Goal: Task Accomplishment & Management: Complete application form

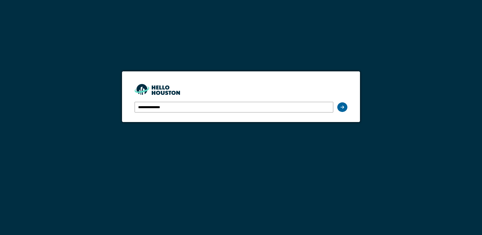
click at [346, 107] on div at bounding box center [342, 107] width 10 height 10
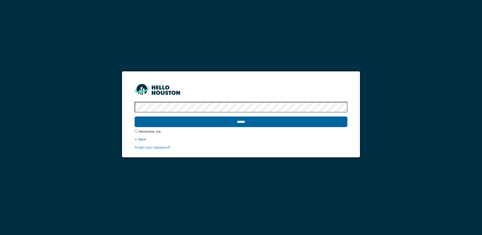
click at [233, 122] on input "******" at bounding box center [241, 122] width 213 height 11
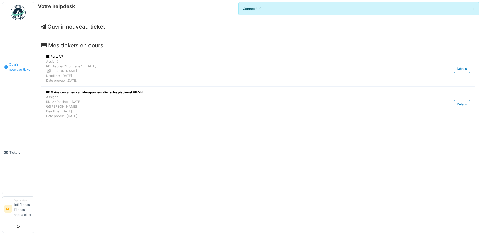
click at [13, 70] on span "Ouvrir nouveau ticket" at bounding box center [20, 67] width 23 height 10
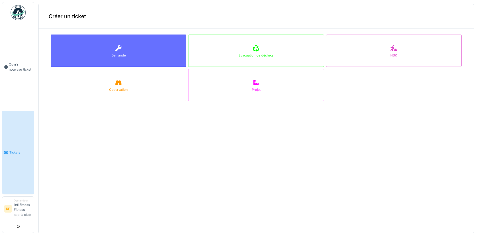
click at [157, 54] on div "Demande" at bounding box center [119, 51] width 136 height 32
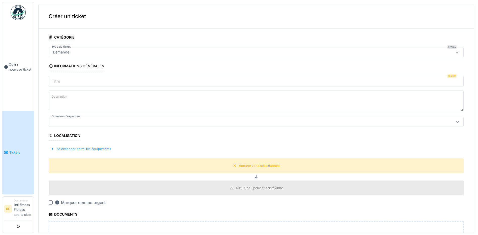
click at [456, 52] on icon at bounding box center [457, 53] width 3 height 2
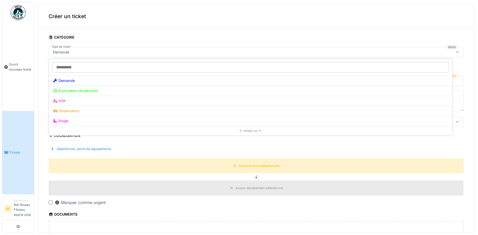
click at [456, 52] on icon at bounding box center [458, 52] width 4 height 3
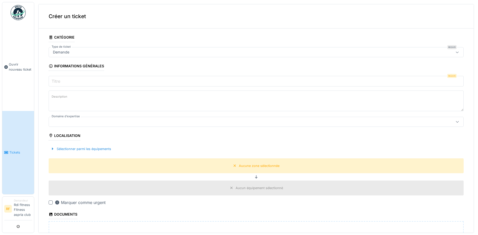
click at [444, 83] on input "Titre" at bounding box center [256, 81] width 415 height 11
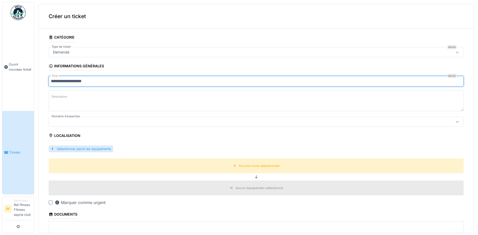
type input "**********"
click at [80, 149] on div "Sélectionner parmi les équipements" at bounding box center [81, 149] width 65 height 7
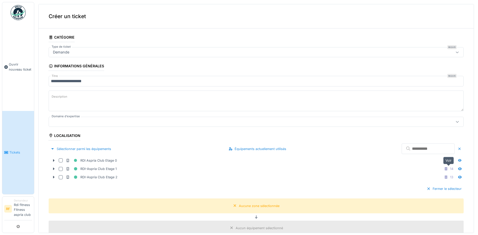
click at [458, 168] on icon at bounding box center [460, 168] width 4 height 3
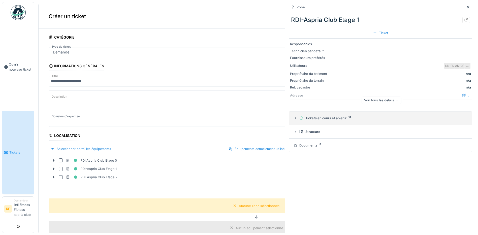
click at [299, 120] on div "Tickets en cours et à venir 14" at bounding box center [381, 118] width 175 height 5
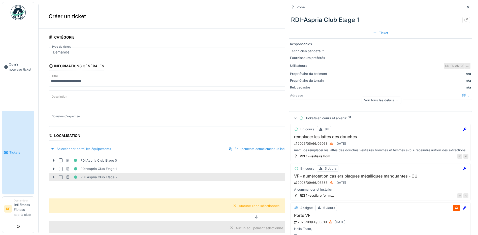
click at [52, 178] on icon at bounding box center [54, 177] width 4 height 3
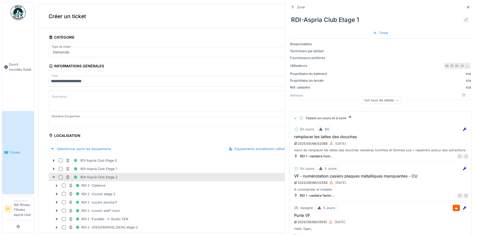
click at [52, 178] on icon at bounding box center [54, 177] width 4 height 3
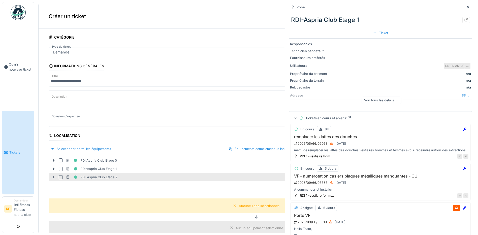
click at [52, 178] on icon at bounding box center [54, 177] width 4 height 3
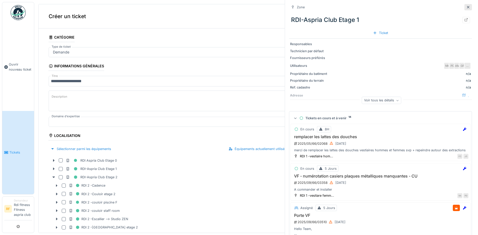
click at [467, 8] on icon at bounding box center [469, 7] width 4 height 3
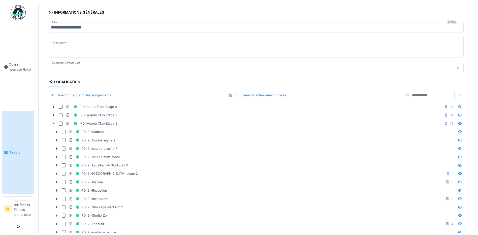
scroll to position [56, 0]
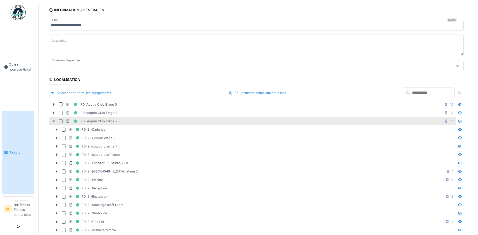
click at [54, 121] on icon at bounding box center [53, 122] width 3 height 2
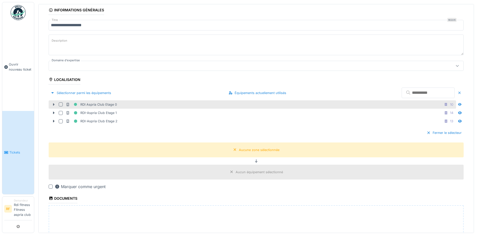
click at [53, 105] on icon at bounding box center [54, 104] width 4 height 3
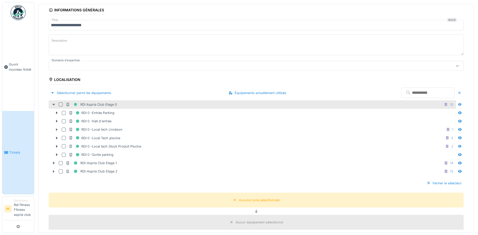
click at [53, 105] on icon at bounding box center [53, 105] width 3 height 2
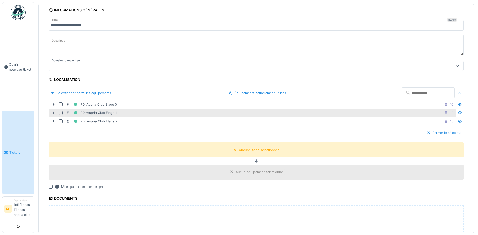
click at [55, 112] on icon at bounding box center [54, 112] width 4 height 3
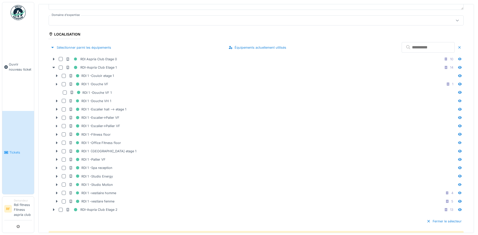
scroll to position [102, 0]
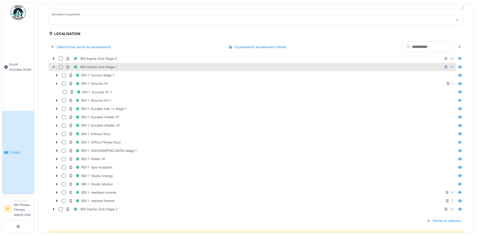
click at [53, 66] on icon at bounding box center [54, 66] width 4 height 3
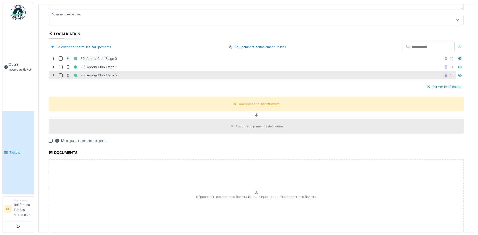
click at [52, 75] on icon at bounding box center [54, 75] width 4 height 3
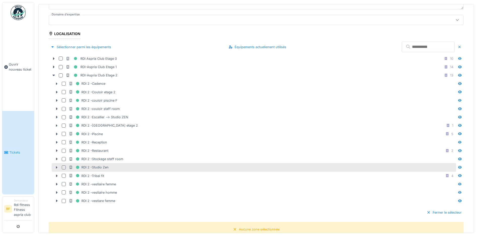
click at [65, 168] on div at bounding box center [64, 167] width 4 height 4
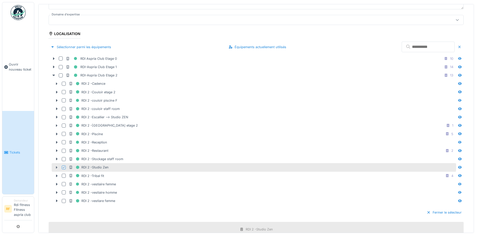
click at [56, 167] on icon at bounding box center [57, 167] width 4 height 3
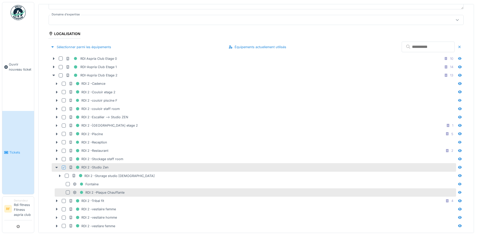
click at [69, 191] on div at bounding box center [68, 192] width 4 height 4
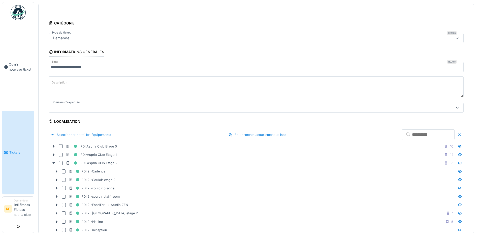
scroll to position [0, 0]
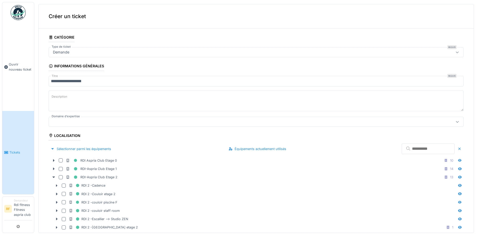
click at [82, 100] on textarea "Description" at bounding box center [256, 101] width 415 height 21
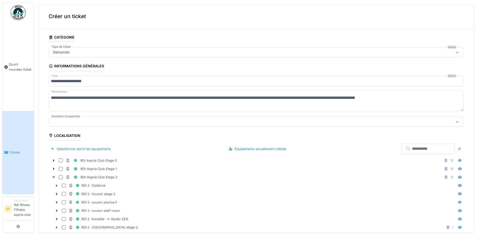
type textarea "**********"
click at [69, 120] on div at bounding box center [234, 122] width 366 height 6
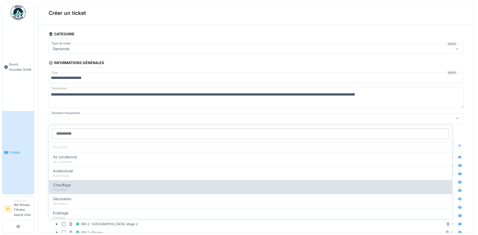
click at [65, 186] on span "Chauffage" at bounding box center [62, 185] width 18 height 6
type input "***"
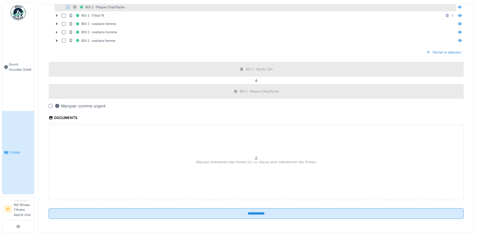
scroll to position [288, 0]
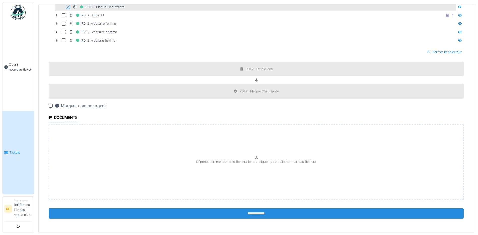
click at [248, 215] on input "**********" at bounding box center [256, 213] width 415 height 11
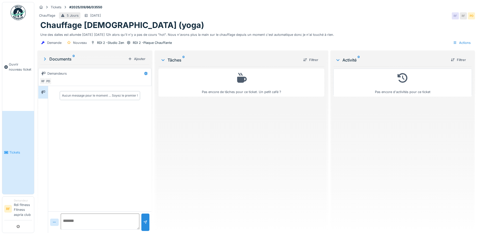
click at [16, 153] on span "Tickets" at bounding box center [20, 152] width 23 height 5
